Goal: Task Accomplishment & Management: Use online tool/utility

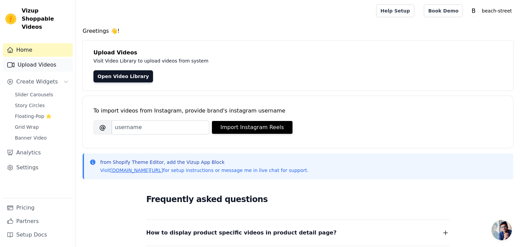
click at [59, 60] on link "Upload Videos" at bounding box center [38, 65] width 70 height 14
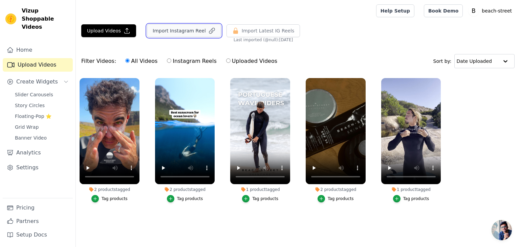
click at [178, 35] on button "Import Instagram Reel" at bounding box center [184, 30] width 74 height 13
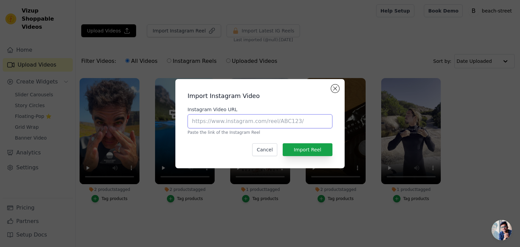
click at [233, 122] on input "Instagram Video URL" at bounding box center [260, 121] width 145 height 14
paste input "[URL][DOMAIN_NAME]"
type input "[URL][DOMAIN_NAME]"
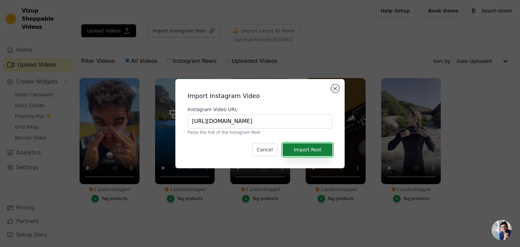
click at [318, 150] on button "Import Reel" at bounding box center [308, 150] width 50 height 13
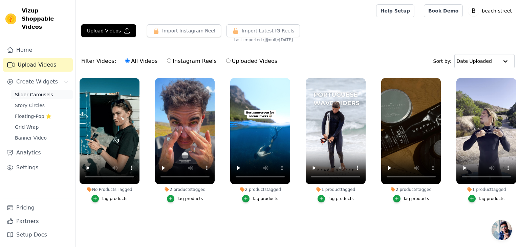
click at [44, 91] on span "Slider Carousels" at bounding box center [34, 94] width 38 height 7
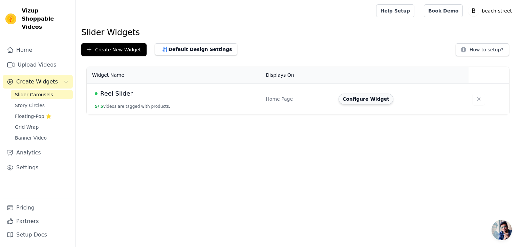
click at [372, 97] on button "Configure Widget" at bounding box center [366, 99] width 55 height 11
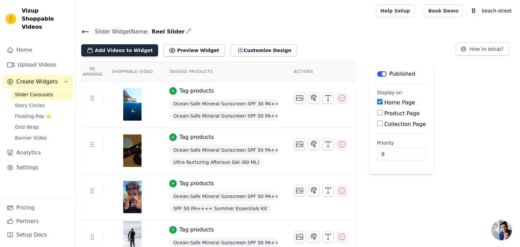
click at [131, 50] on button "Add Videos to Widget" at bounding box center [119, 50] width 77 height 12
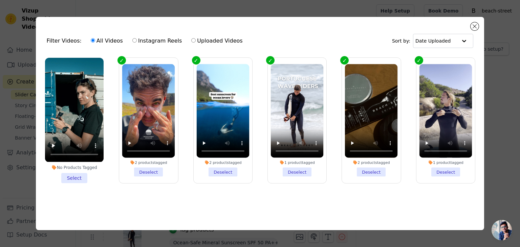
click at [270, 59] on label "1 product tagged Deselect" at bounding box center [296, 121] width 59 height 126
click at [0, 0] on input "1 product tagged Deselect" at bounding box center [0, 0] width 0 height 0
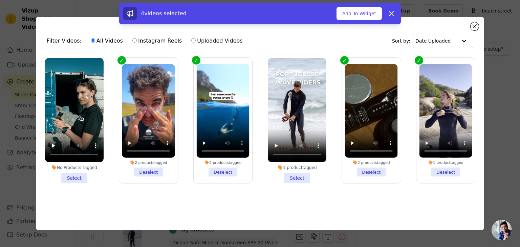
click at [77, 178] on li "No Products Tagged Select" at bounding box center [74, 120] width 59 height 125
click at [0, 0] on input "No Products Tagged Select" at bounding box center [0, 0] width 0 height 0
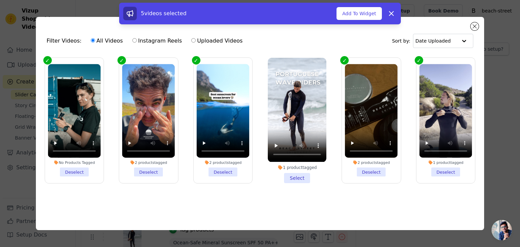
click at [473, 26] on div "5 videos selected Add To Widget Dismiss" at bounding box center [260, 15] width 520 height 24
click at [371, 14] on button "Add To Widget" at bounding box center [359, 13] width 45 height 13
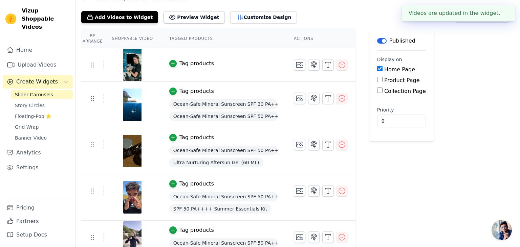
scroll to position [40, 0]
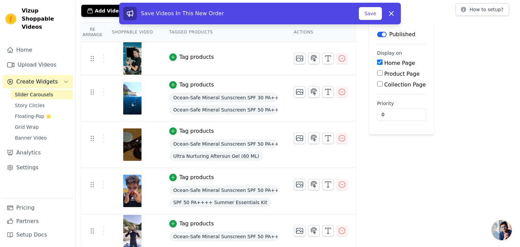
click at [129, 59] on img at bounding box center [132, 58] width 19 height 33
click at [376, 14] on button "Save" at bounding box center [370, 13] width 23 height 13
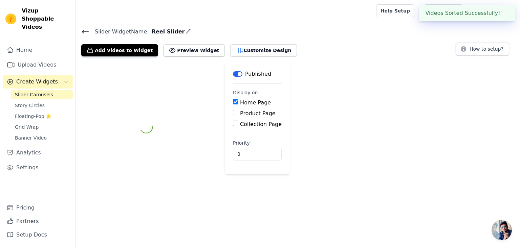
scroll to position [0, 0]
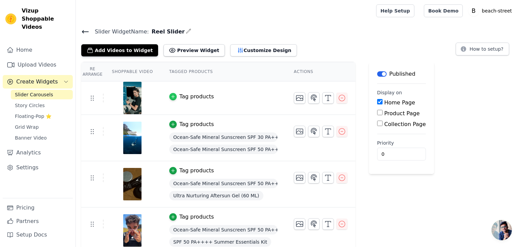
click at [171, 95] on icon "button" at bounding box center [173, 96] width 5 height 5
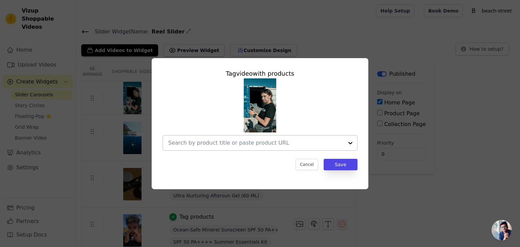
click at [309, 144] on input "text" at bounding box center [255, 143] width 175 height 8
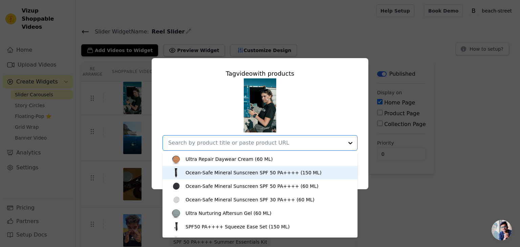
click at [288, 173] on div "Ocean-Safe Mineral Sunscreen SPF 50 PA++++ (150 ML)" at bounding box center [254, 173] width 136 height 7
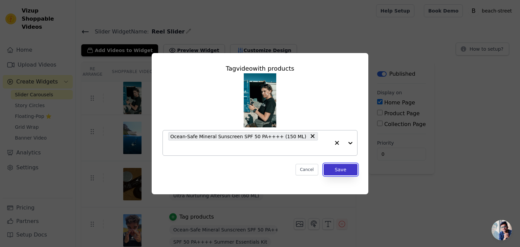
click at [348, 166] on button "Save" at bounding box center [341, 170] width 34 height 12
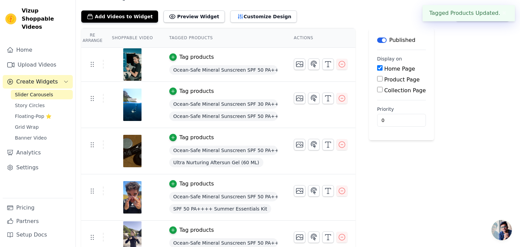
scroll to position [41, 0]
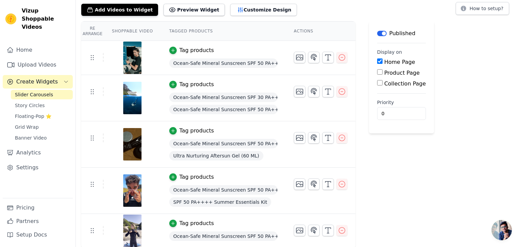
click at [161, 52] on td "Tag products Ocean-Safe Mineral Sunscreen SPF 50 PA++++ (150 ML)" at bounding box center [223, 58] width 125 height 34
click at [173, 50] on button "Tag products" at bounding box center [191, 50] width 45 height 8
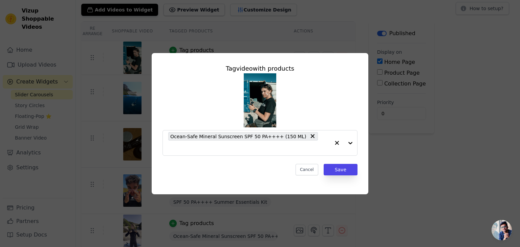
scroll to position [0, 0]
click at [354, 144] on div at bounding box center [343, 143] width 27 height 25
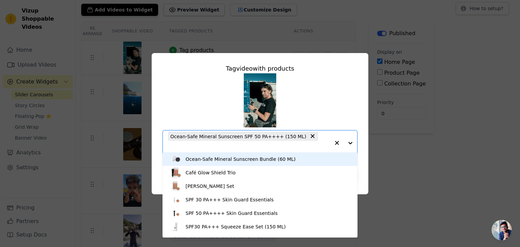
scroll to position [201, 0]
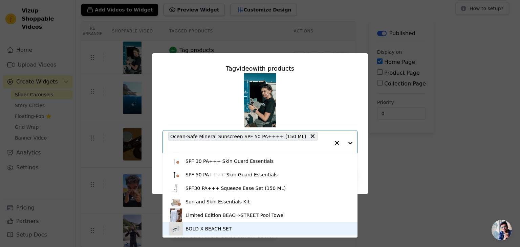
click at [271, 228] on div "BOLD X BEACH SET" at bounding box center [259, 229] width 181 height 14
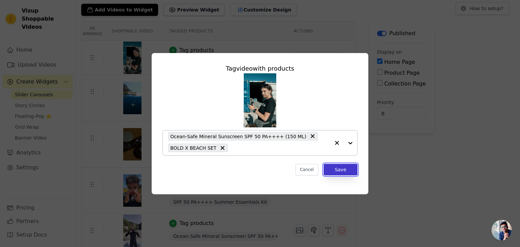
click at [341, 169] on button "Save" at bounding box center [341, 170] width 34 height 12
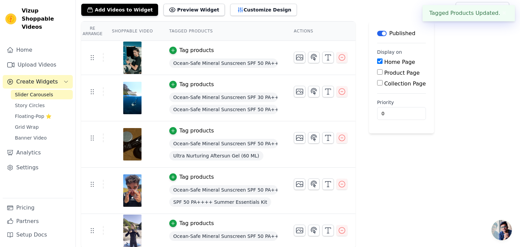
scroll to position [0, 0]
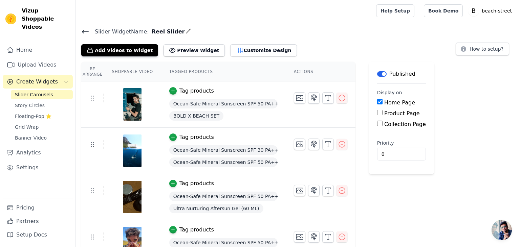
click at [168, 86] on td "Tag products Ocean-Safe Mineral Sunscreen SPF 50 PA++++ (150 ML) BOLD X BEACH S…" at bounding box center [223, 105] width 125 height 46
click at [171, 91] on icon "button" at bounding box center [173, 91] width 5 height 5
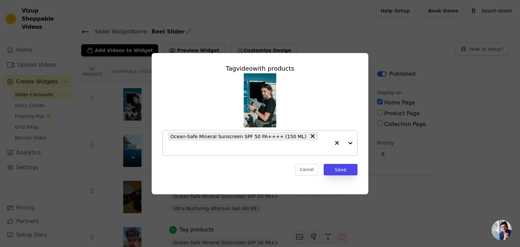
click at [349, 143] on div at bounding box center [343, 143] width 27 height 25
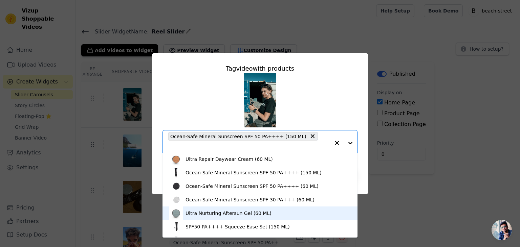
click at [238, 216] on div "Ultra Nurturing Aftersun Gel (60 ML)" at bounding box center [229, 213] width 86 height 7
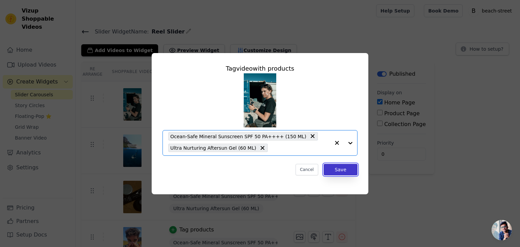
click at [343, 168] on button "Save" at bounding box center [341, 170] width 34 height 12
